Goal: Check status: Check status

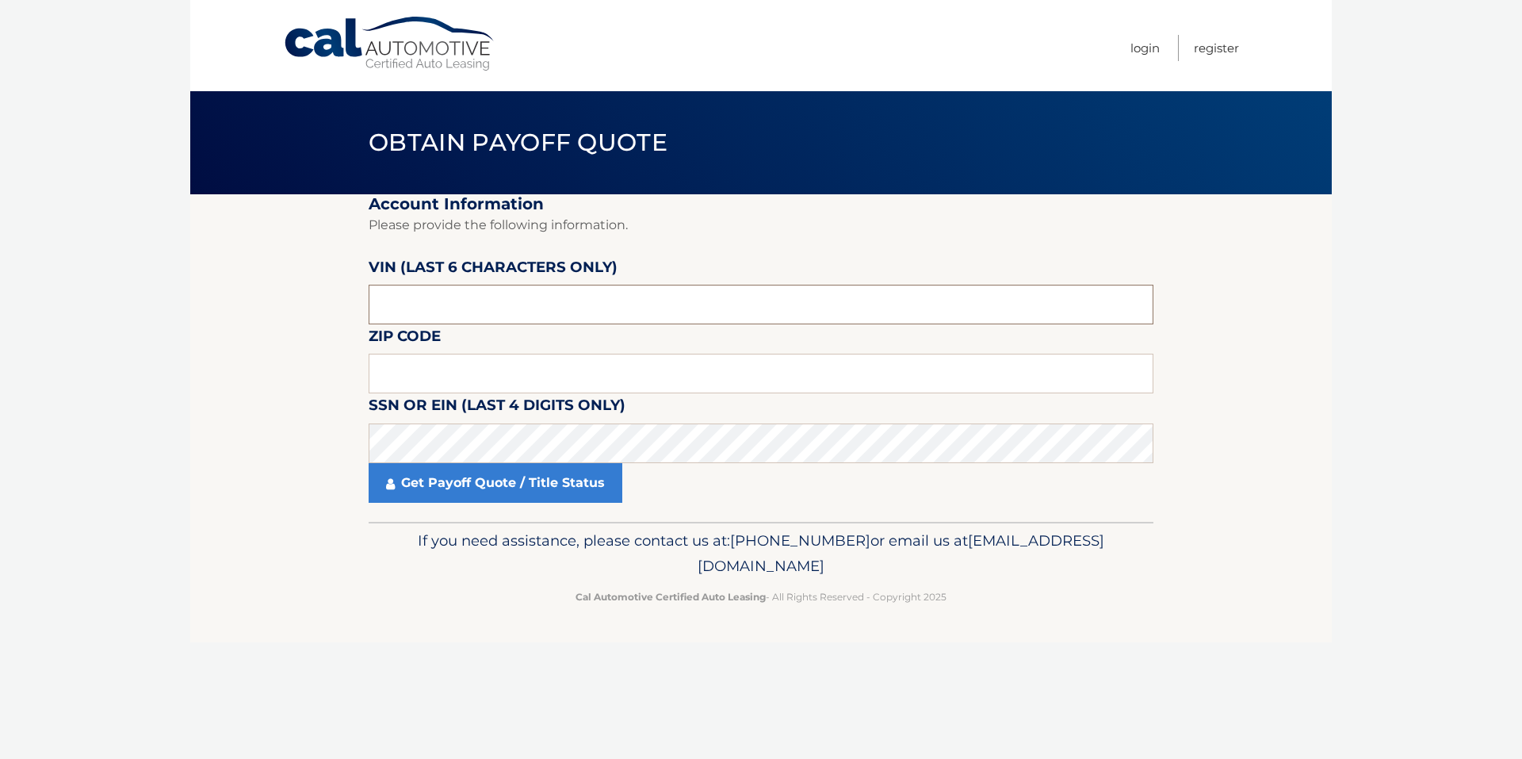
click at [465, 298] on input "text" at bounding box center [761, 305] width 785 height 40
paste input "523840"
type input "523840"
click at [446, 381] on input "text" at bounding box center [761, 374] width 785 height 40
type input "11704"
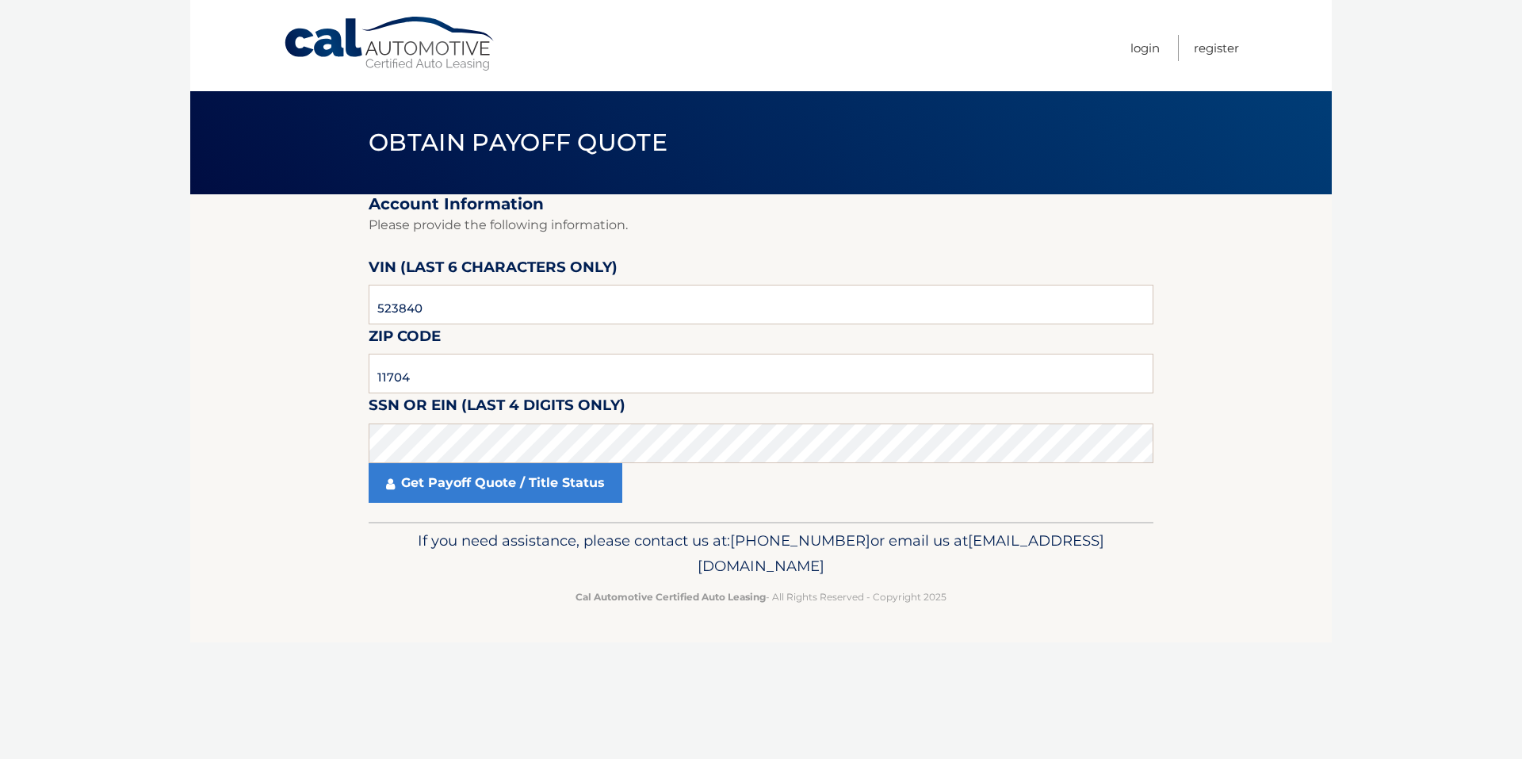
click at [263, 450] on section "Account Information Please provide the following information. VIN (last 6 chara…" at bounding box center [761, 357] width 1142 height 327
click at [397, 490] on link "Get Payoff Quote / Title Status" at bounding box center [496, 483] width 254 height 40
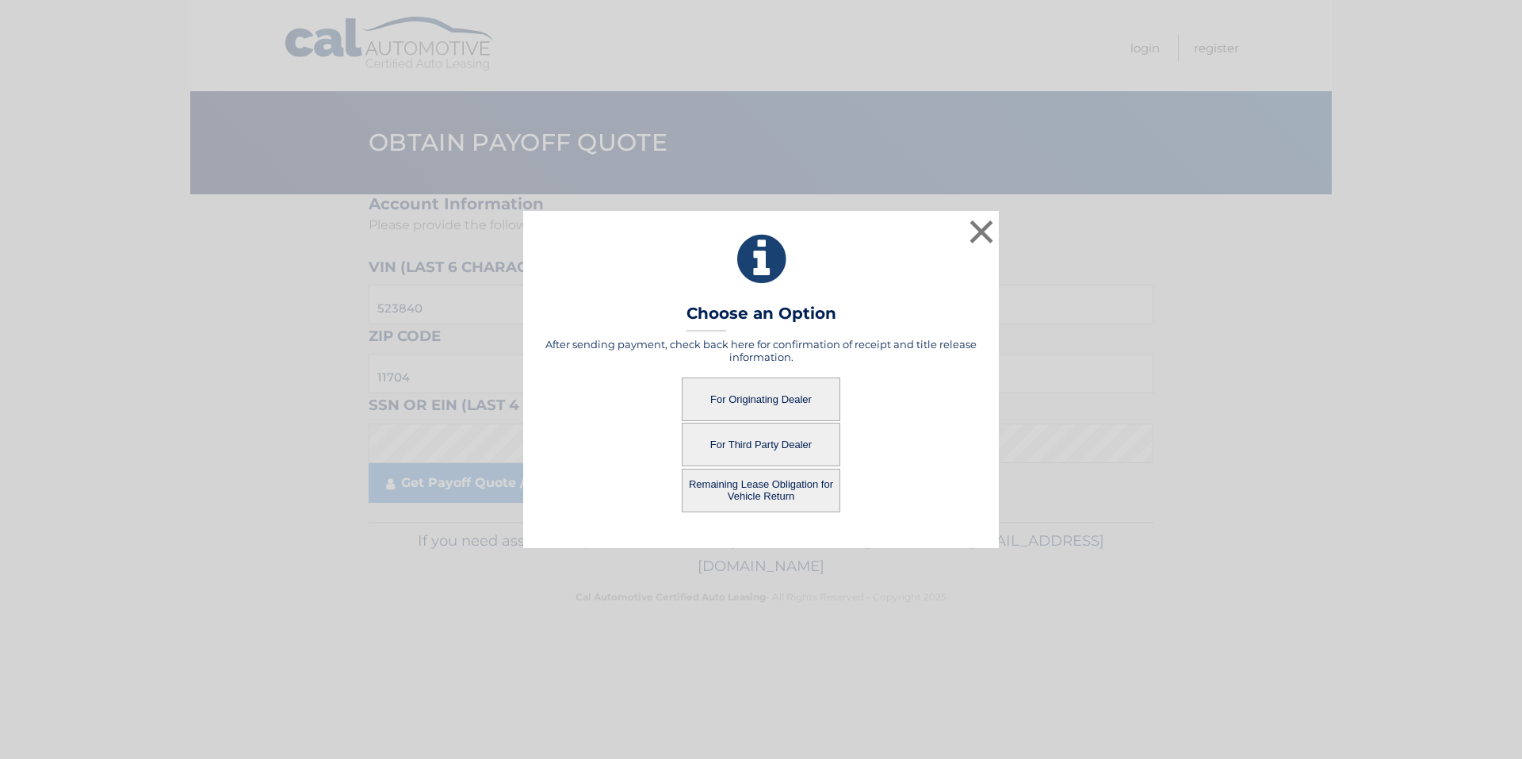
click at [775, 396] on button "For Originating Dealer" at bounding box center [761, 399] width 159 height 44
click at [744, 398] on button "For Originating Dealer" at bounding box center [761, 399] width 159 height 44
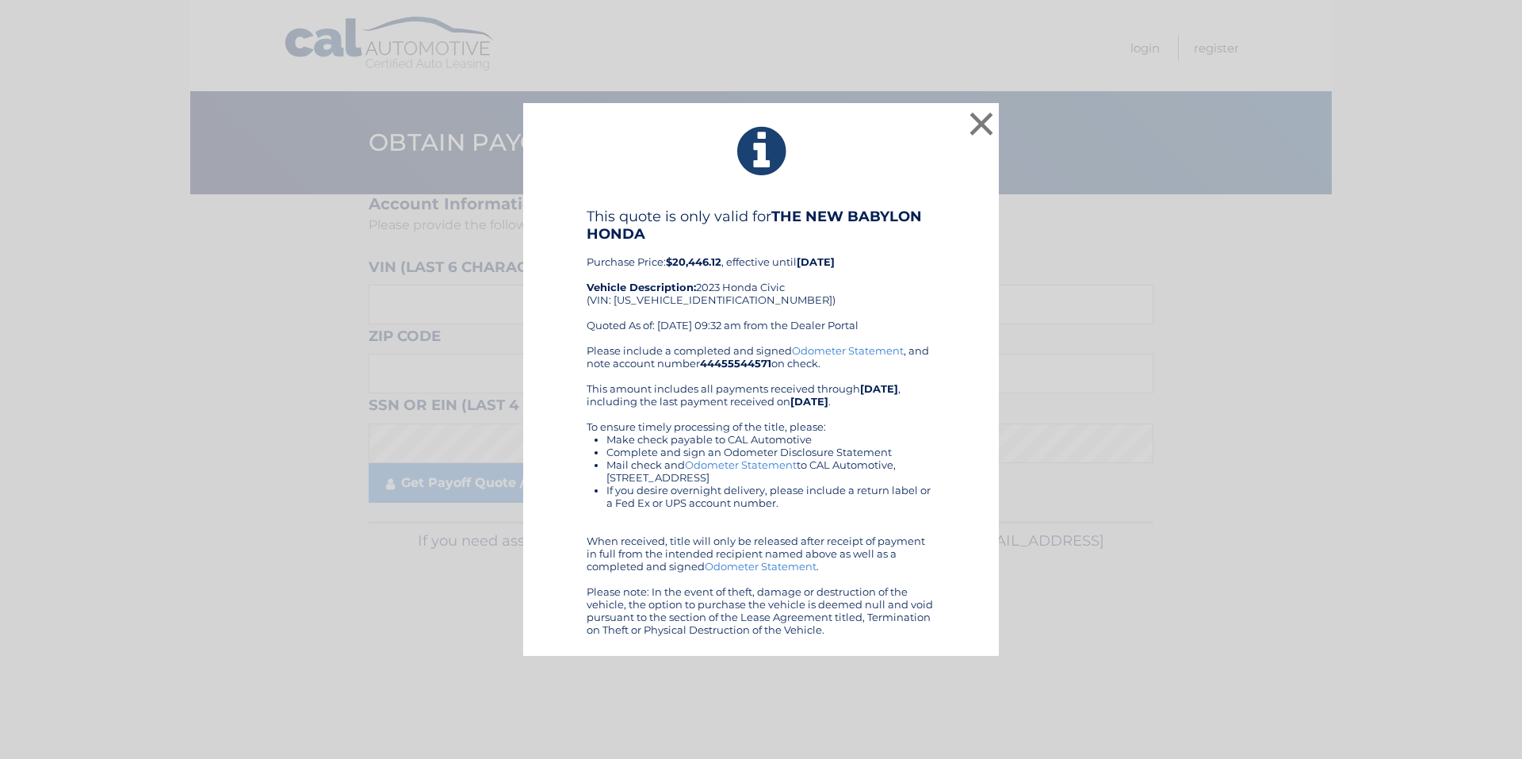
drag, startPoint x: 843, startPoint y: 634, endPoint x: 587, endPoint y: 206, distance: 498.5
click at [587, 206] on div "× This quote is only valid for THE NEW BABYLON HONDA Purchase Price: $20,446.12…" at bounding box center [761, 379] width 476 height 553
click at [982, 123] on button "×" at bounding box center [982, 124] width 32 height 32
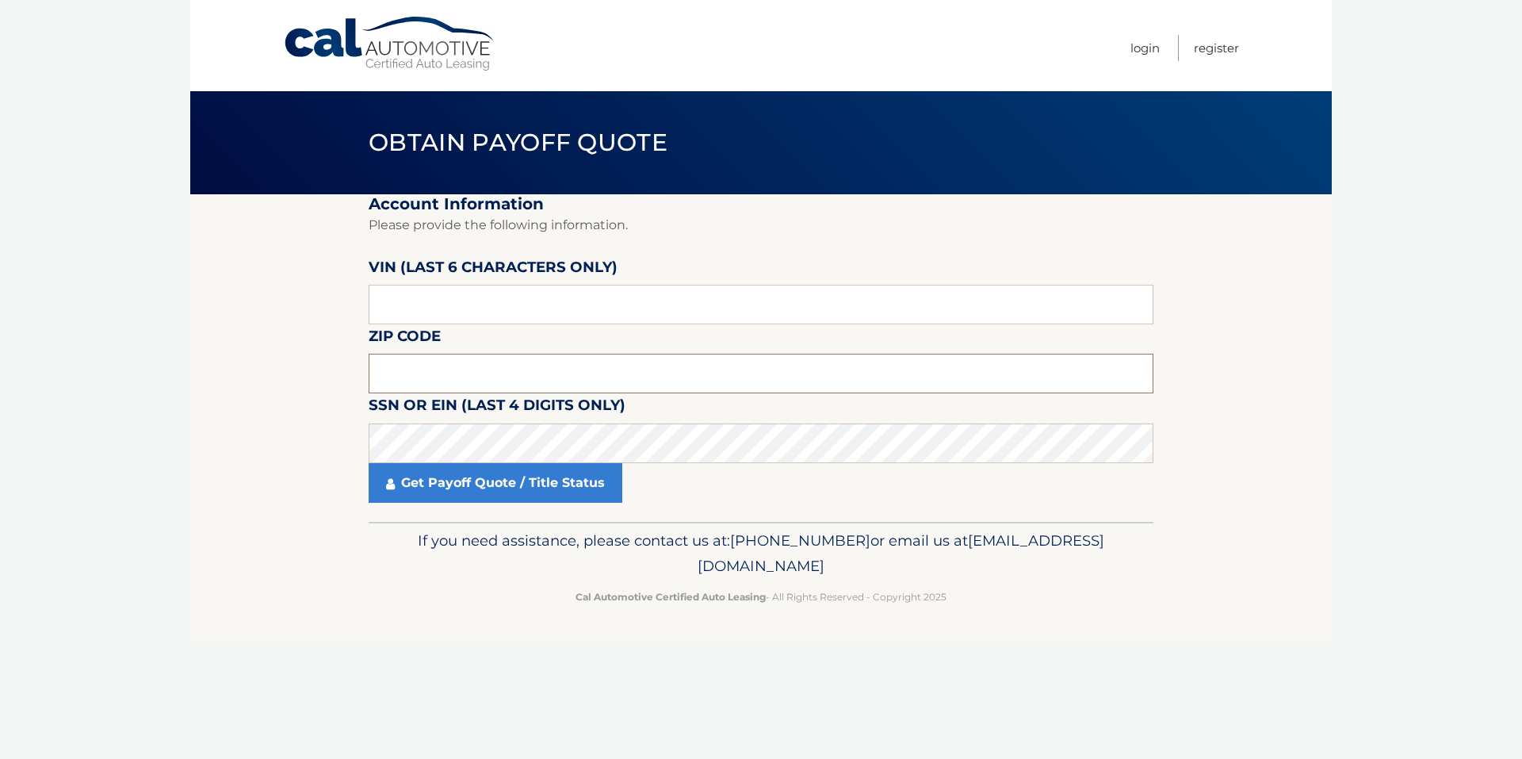
click at [434, 358] on input "text" at bounding box center [761, 374] width 785 height 40
type input "11704"
click at [409, 298] on input "text" at bounding box center [761, 305] width 785 height 40
paste input "523840"
type input "523840"
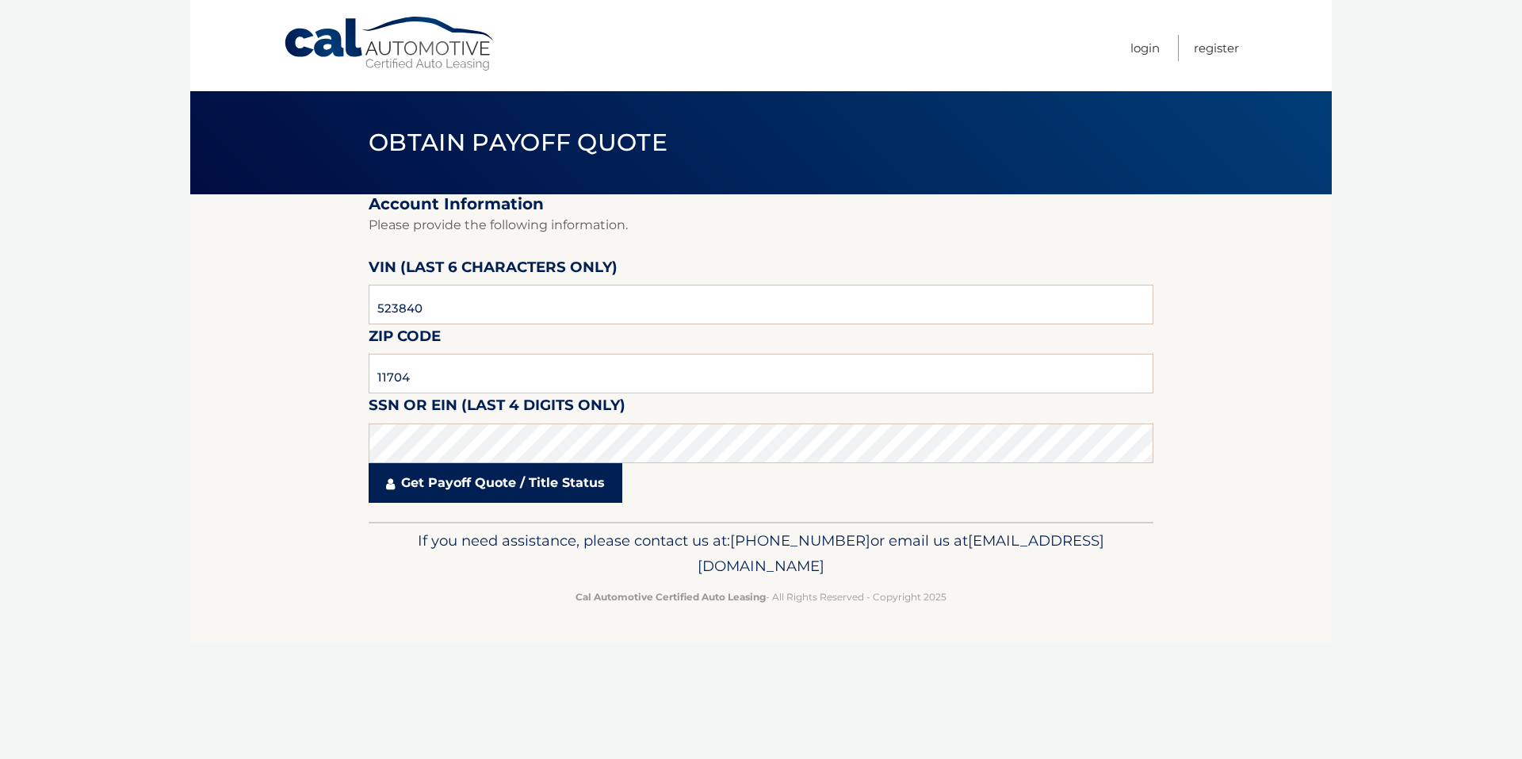
click at [502, 467] on link "Get Payoff Quote / Title Status" at bounding box center [496, 483] width 254 height 40
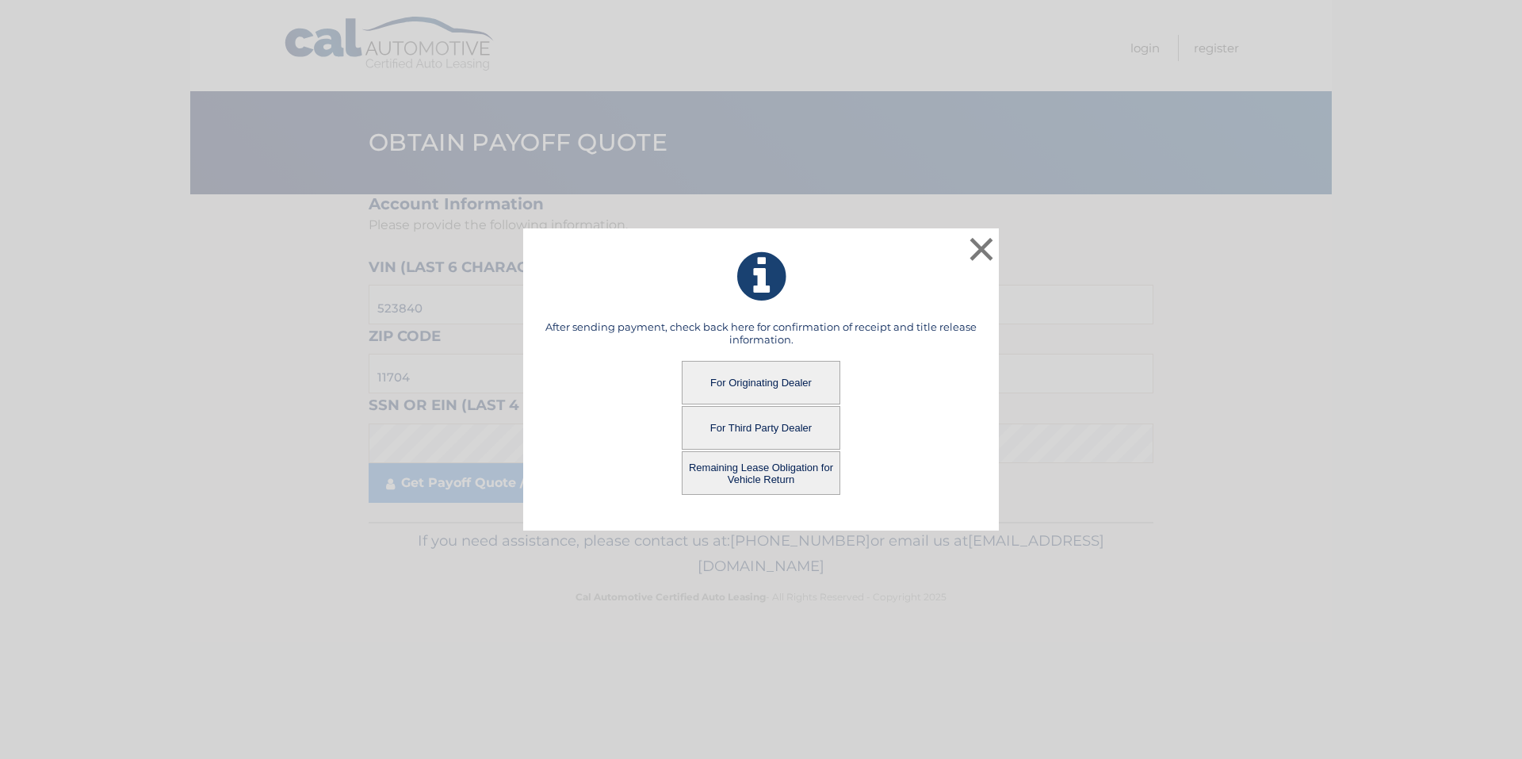
click at [777, 465] on button "Remaining Lease Obligation for Vehicle Return" at bounding box center [761, 473] width 159 height 44
click at [760, 472] on button "Remaining Lease Obligation for Vehicle Return" at bounding box center [761, 473] width 159 height 44
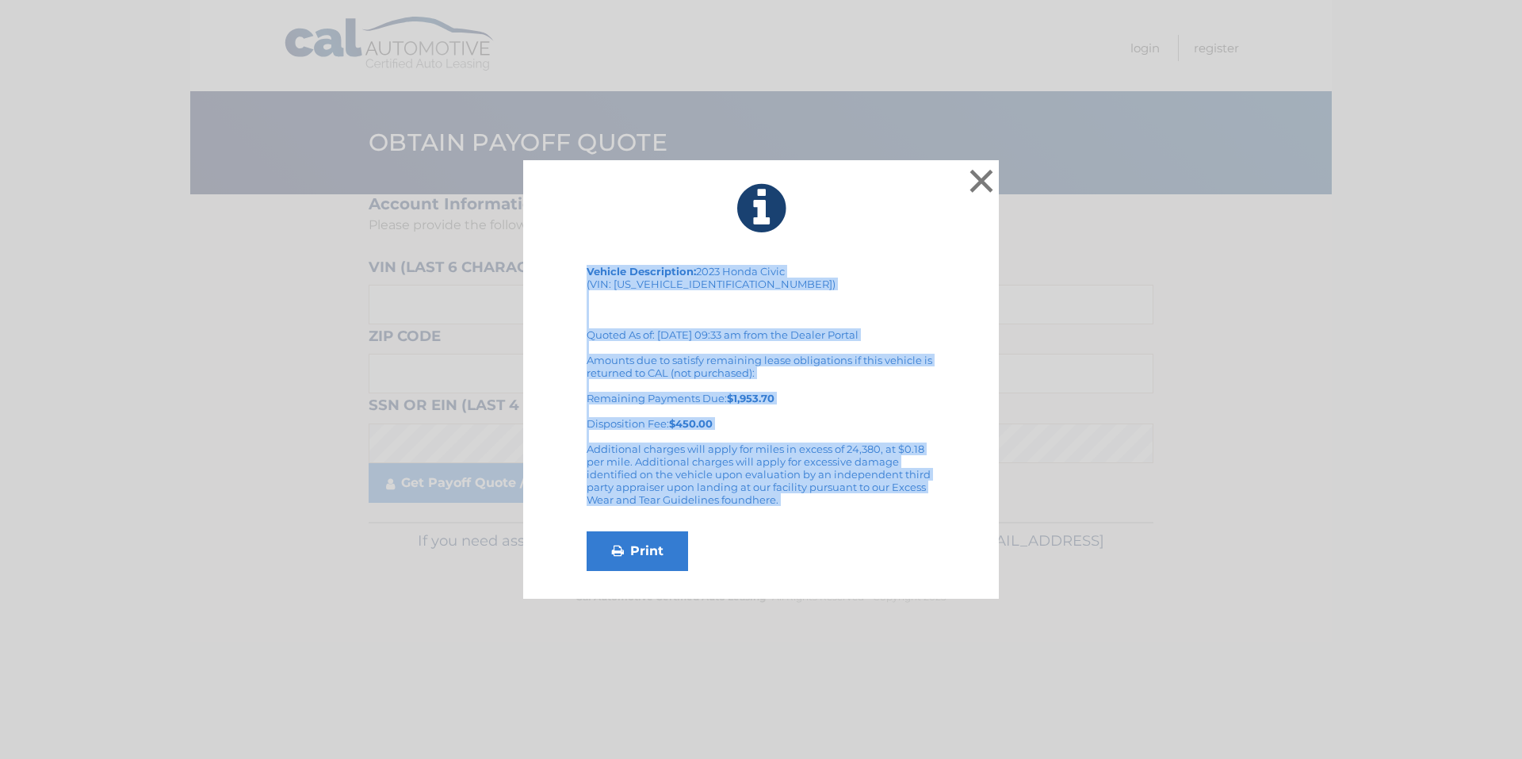
drag, startPoint x: 812, startPoint y: 515, endPoint x: 561, endPoint y: 239, distance: 372.7
click at [561, 239] on div "× Vehicle Description: 2023 Honda Civic (VIN: 2HGFE2F53PH523840) Quoted As of: …" at bounding box center [761, 379] width 476 height 439
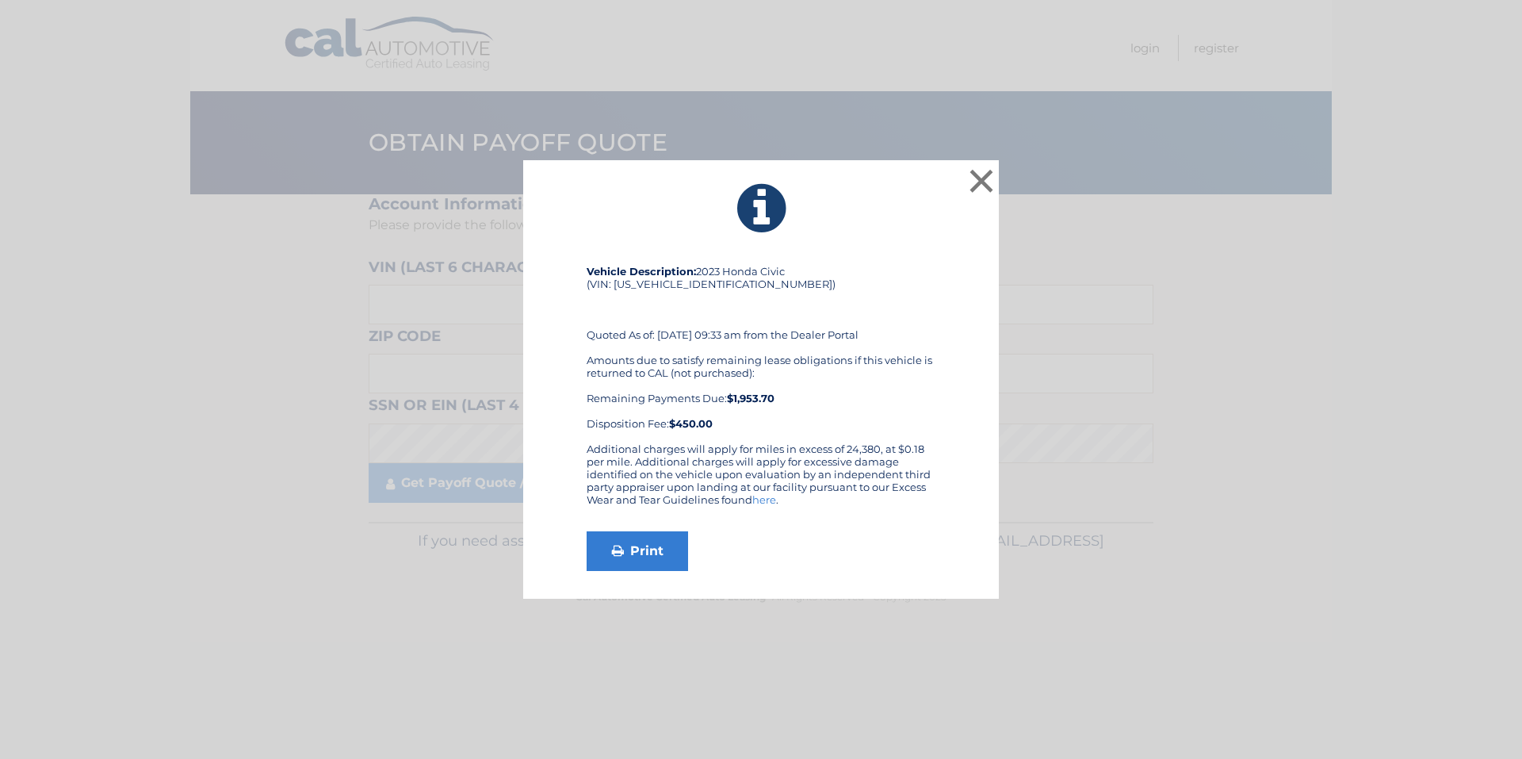
click at [734, 549] on div "Print" at bounding box center [761, 551] width 349 height 40
click at [648, 538] on link "Print" at bounding box center [637, 551] width 101 height 40
click at [975, 180] on button "×" at bounding box center [982, 181] width 32 height 32
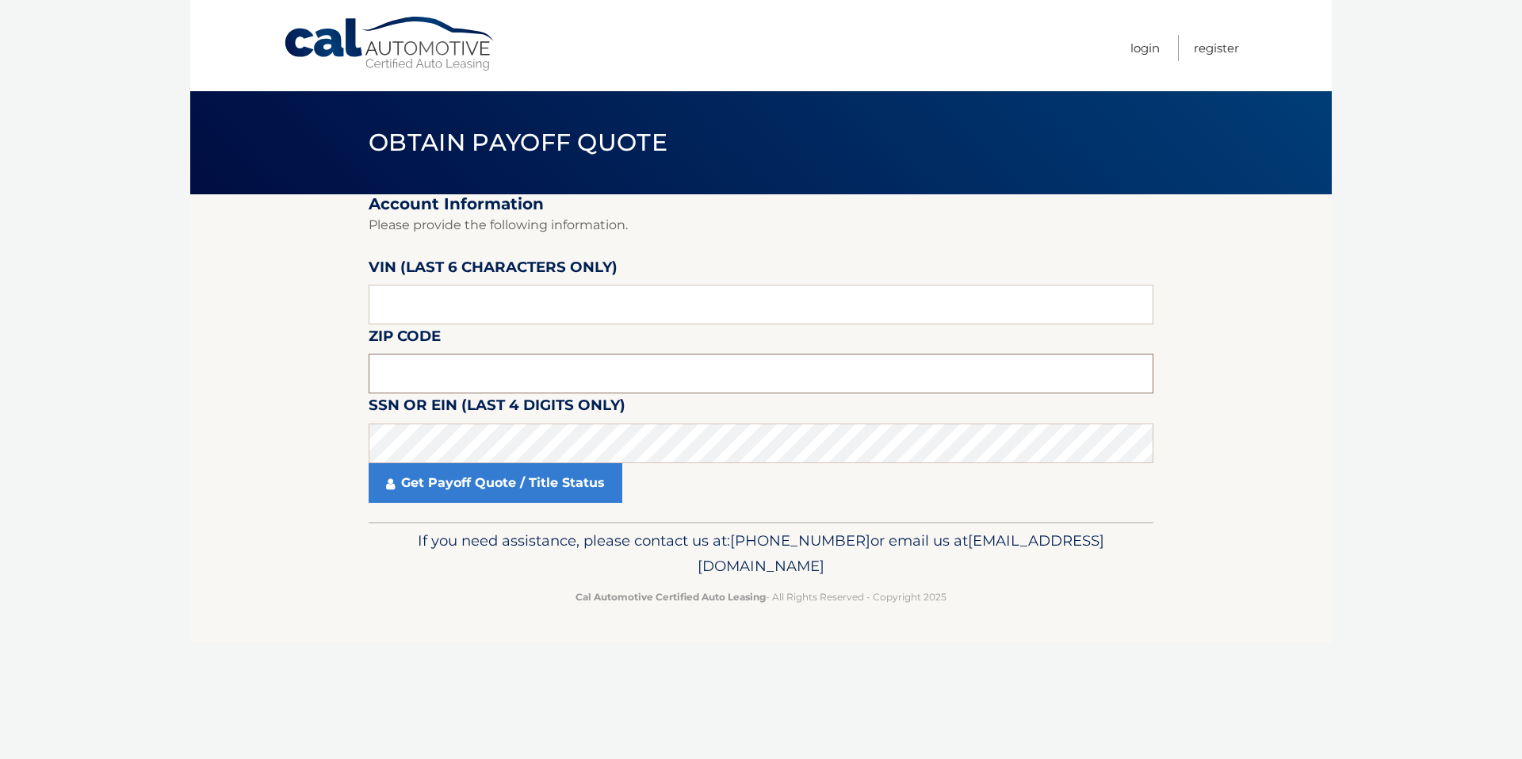
click at [541, 374] on input "text" at bounding box center [761, 374] width 785 height 40
type input "11704"
click at [481, 286] on input "text" at bounding box center [761, 305] width 785 height 40
paste input "523840"
type input "523840"
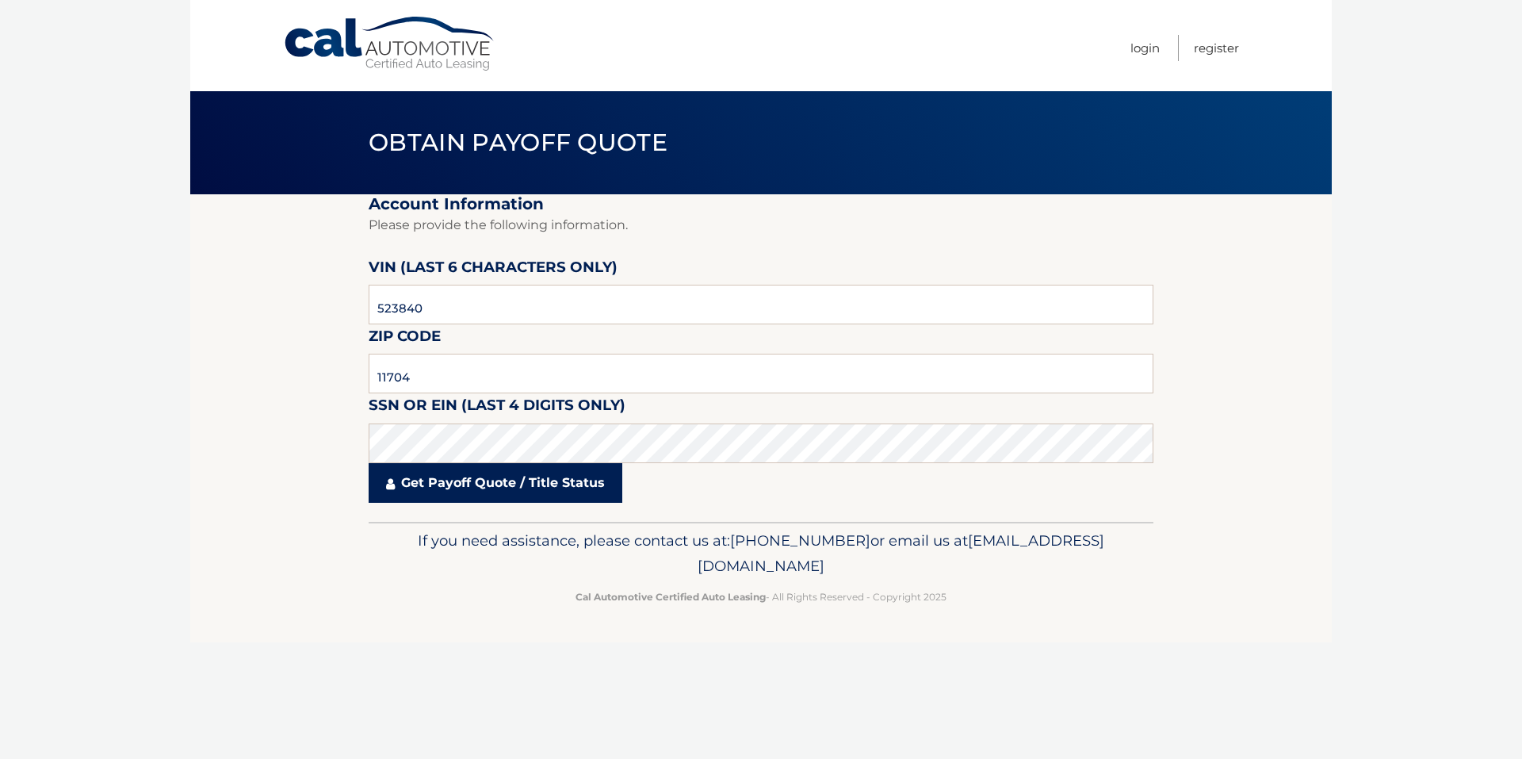
click at [485, 498] on link "Get Payoff Quote / Title Status" at bounding box center [496, 483] width 254 height 40
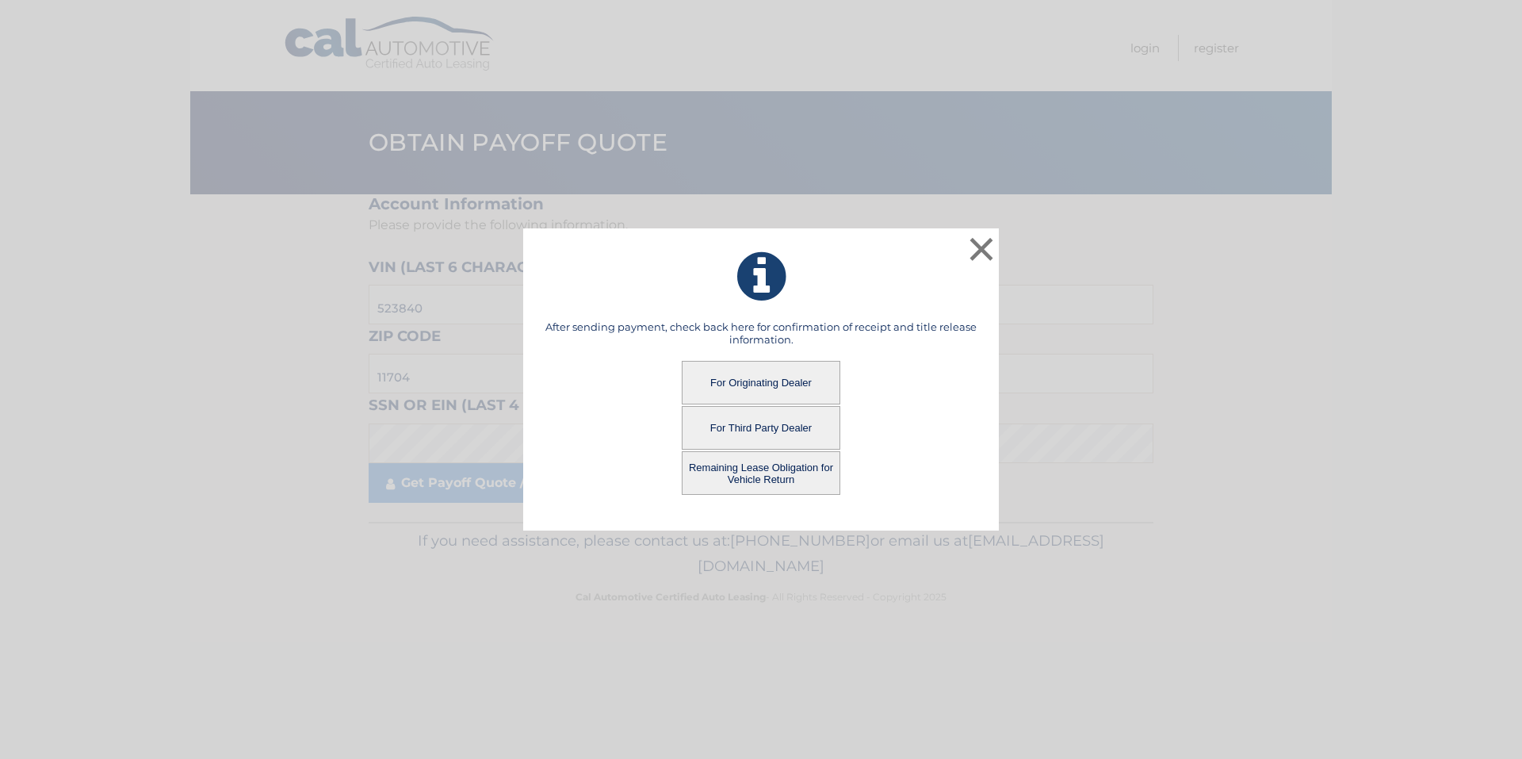
click at [748, 374] on button "For Originating Dealer" at bounding box center [761, 383] width 159 height 44
click at [777, 386] on button "For Originating Dealer" at bounding box center [761, 383] width 159 height 44
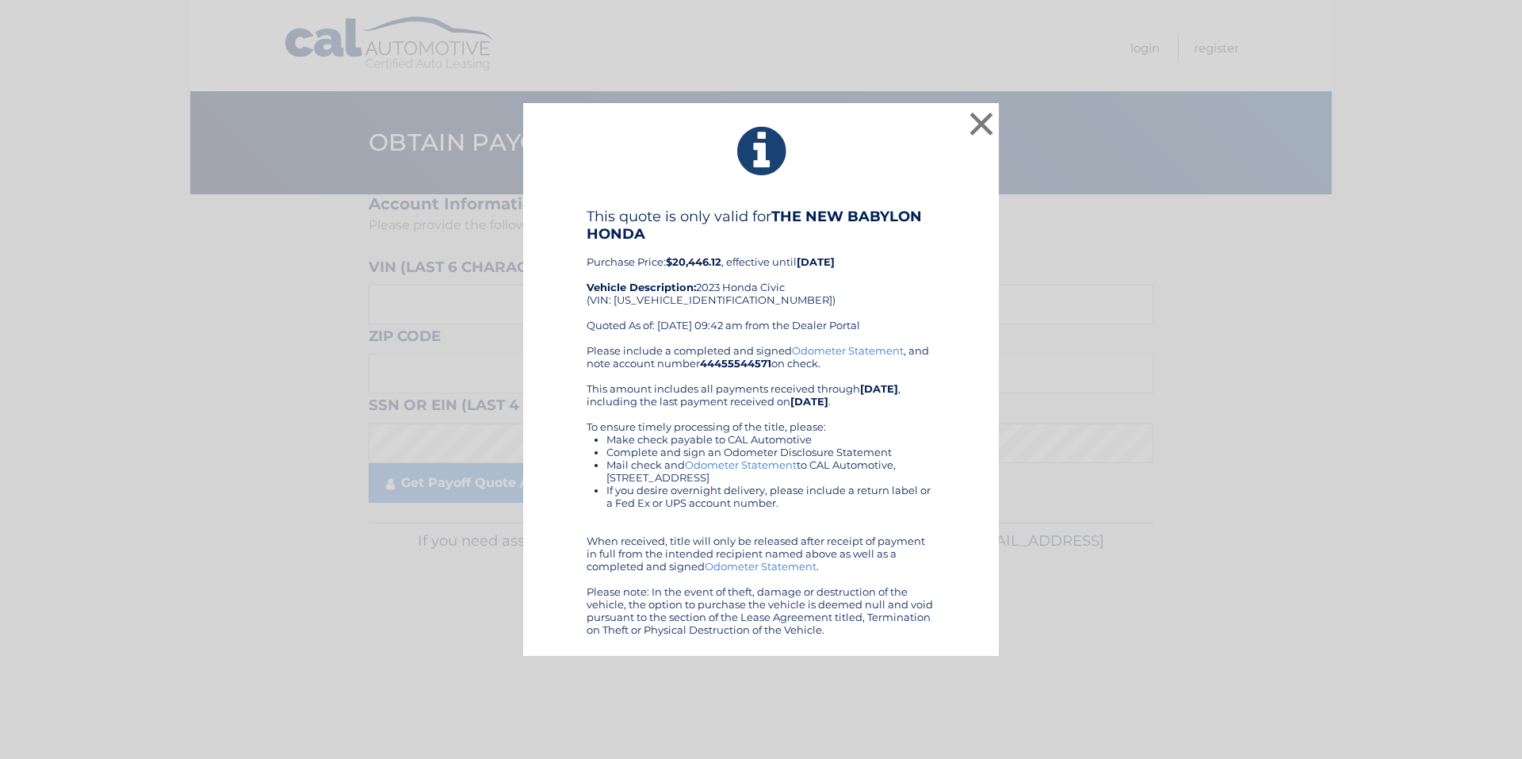
drag, startPoint x: 844, startPoint y: 633, endPoint x: 557, endPoint y: 166, distance: 548.5
click at [557, 166] on div "× This quote is only valid for THE NEW BABYLON HONDA Purchase Price: $20,446.12…" at bounding box center [761, 379] width 476 height 553
